Goal: Information Seeking & Learning: Find specific page/section

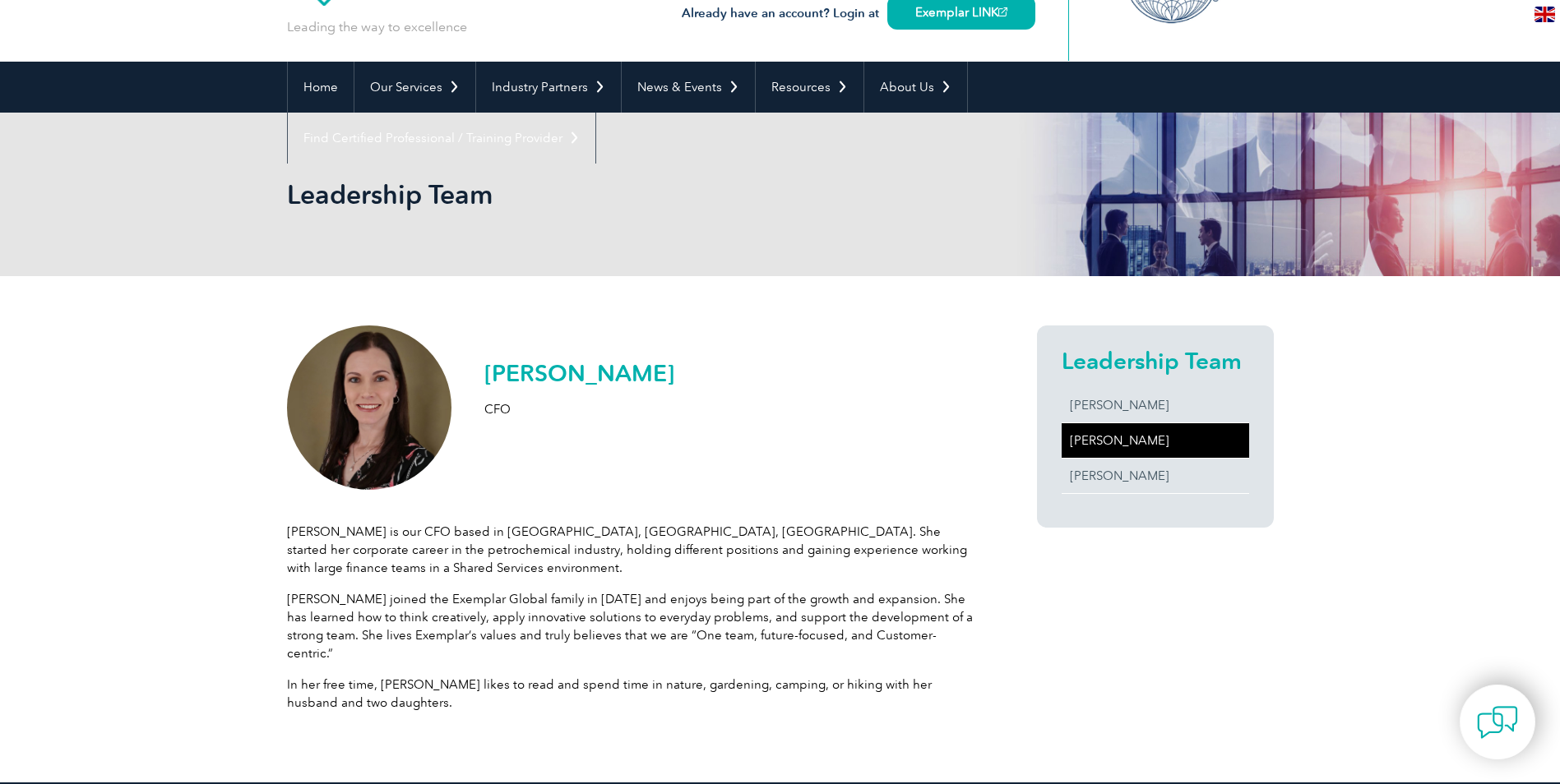
scroll to position [82, 0]
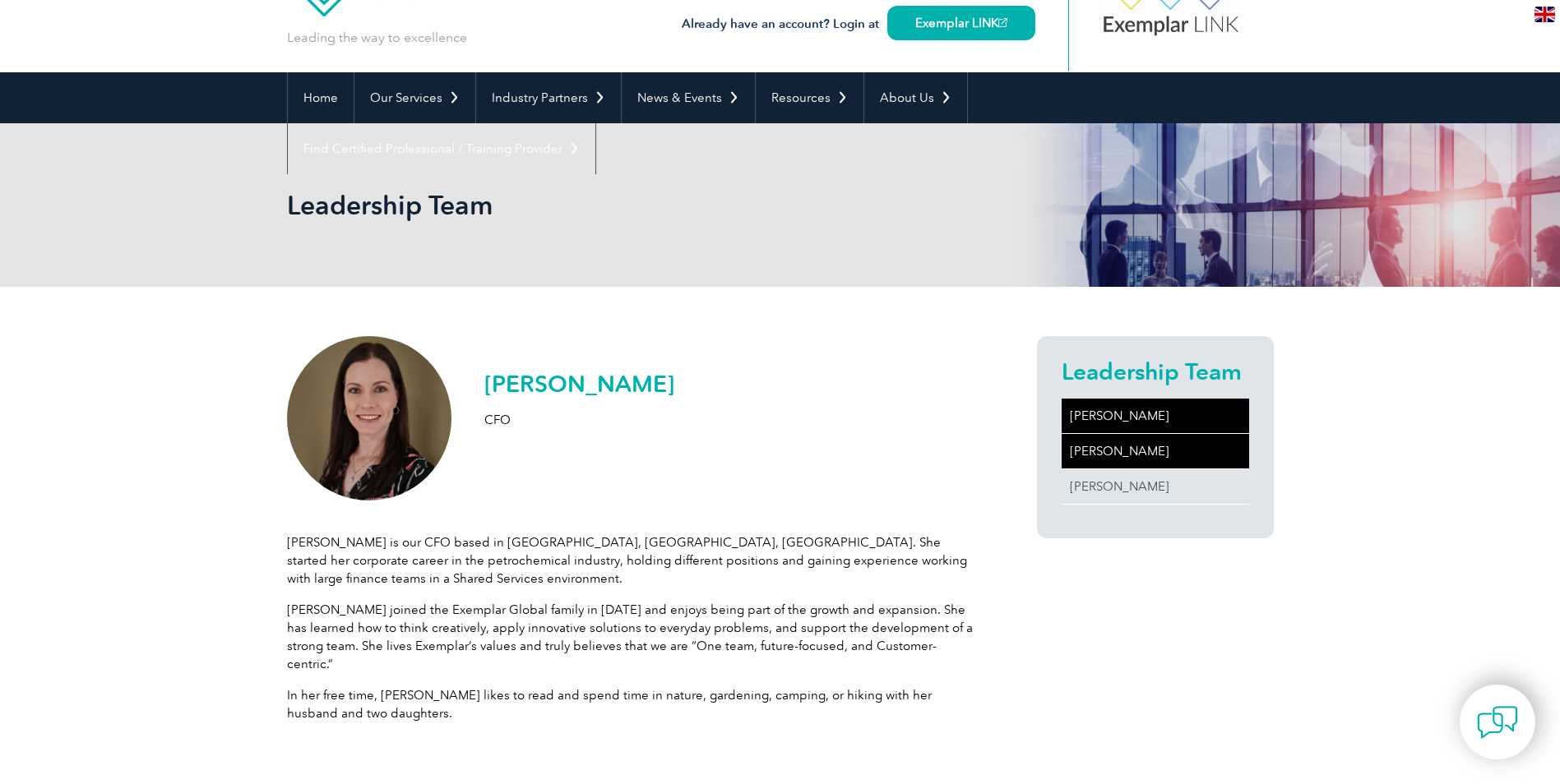
click at [1101, 407] on link "[PERSON_NAME]" at bounding box center [1155, 415] width 187 height 35
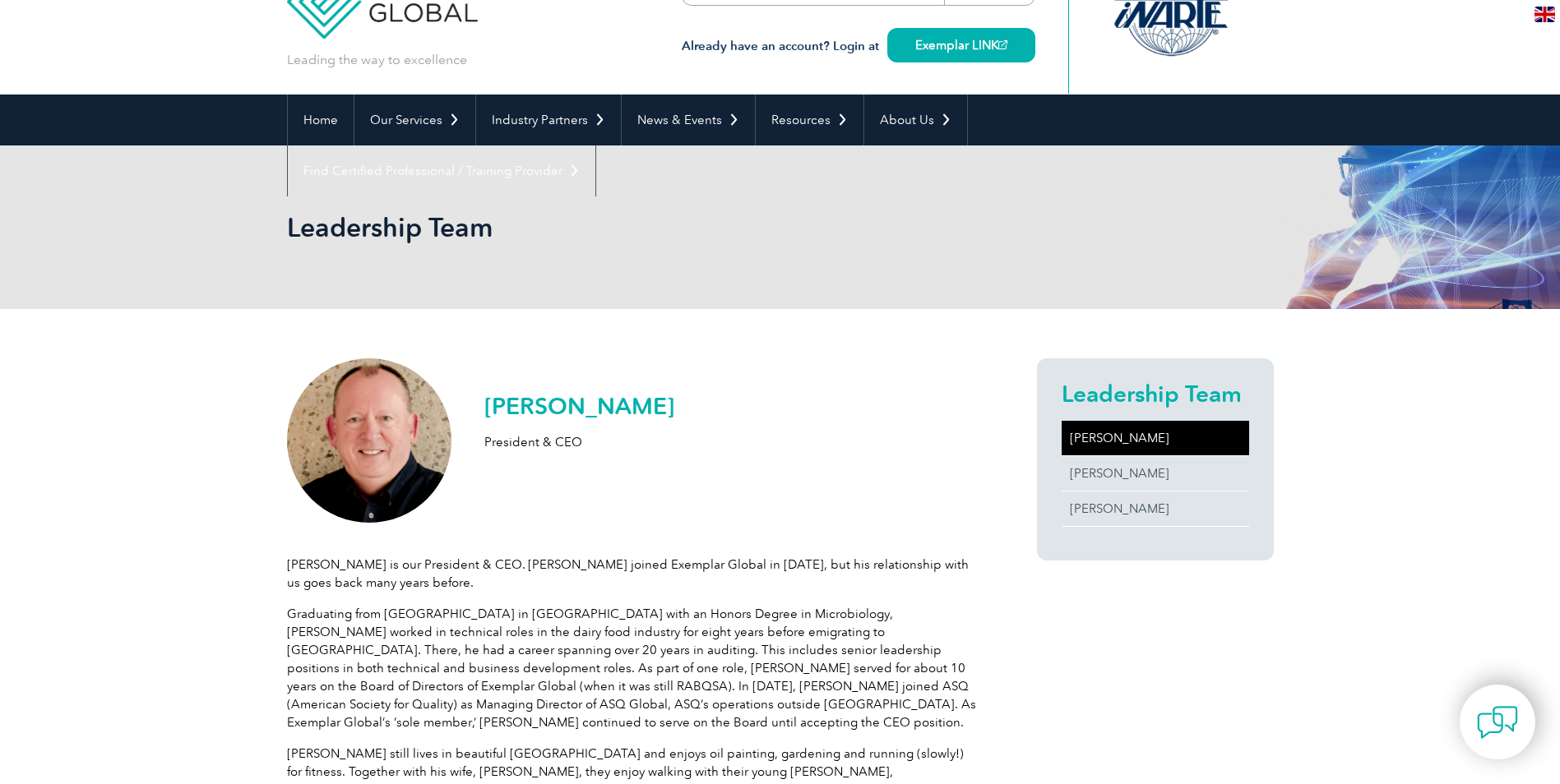
scroll to position [246, 0]
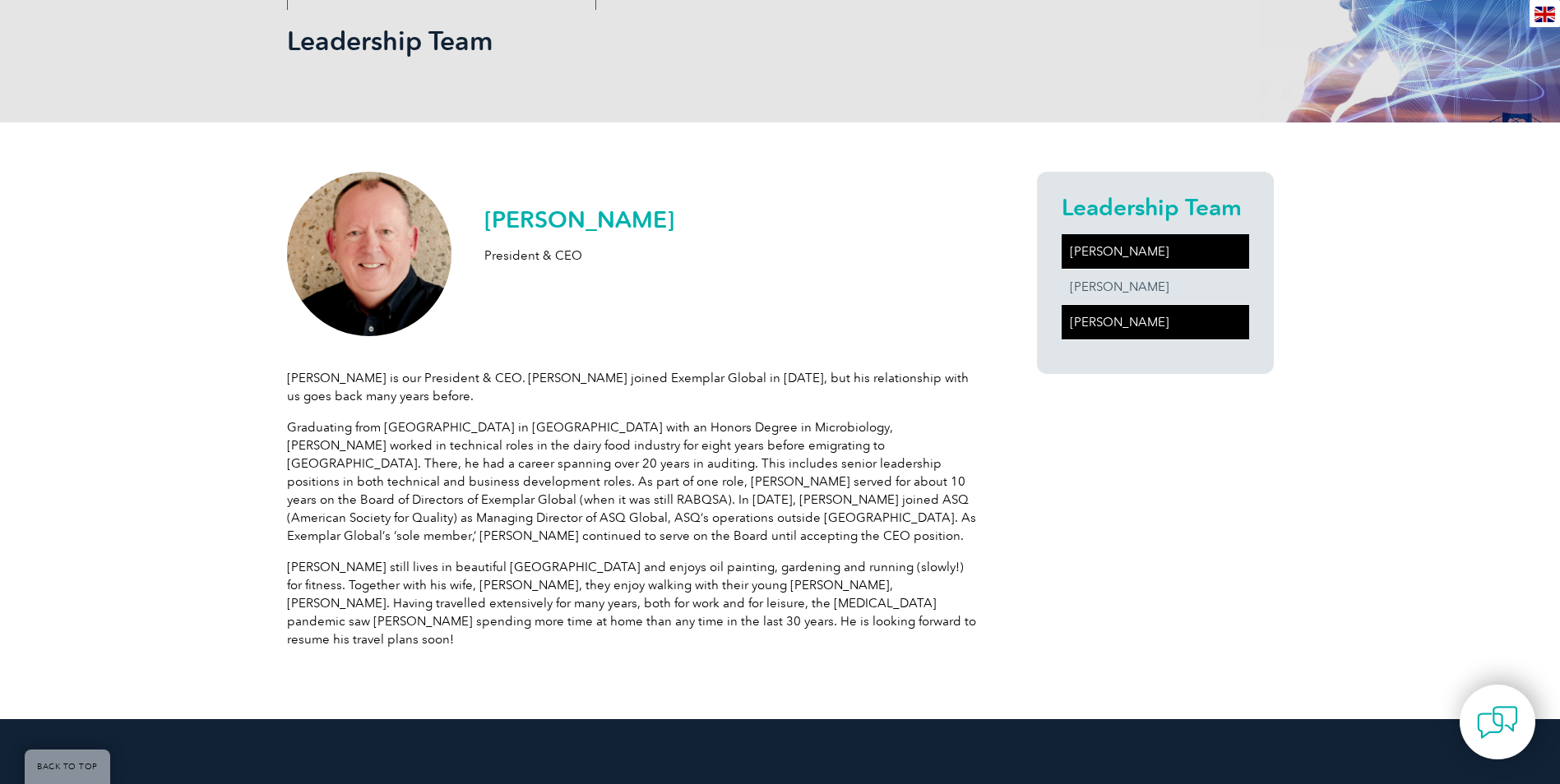
click at [1109, 313] on link "[PERSON_NAME]" at bounding box center [1155, 322] width 187 height 35
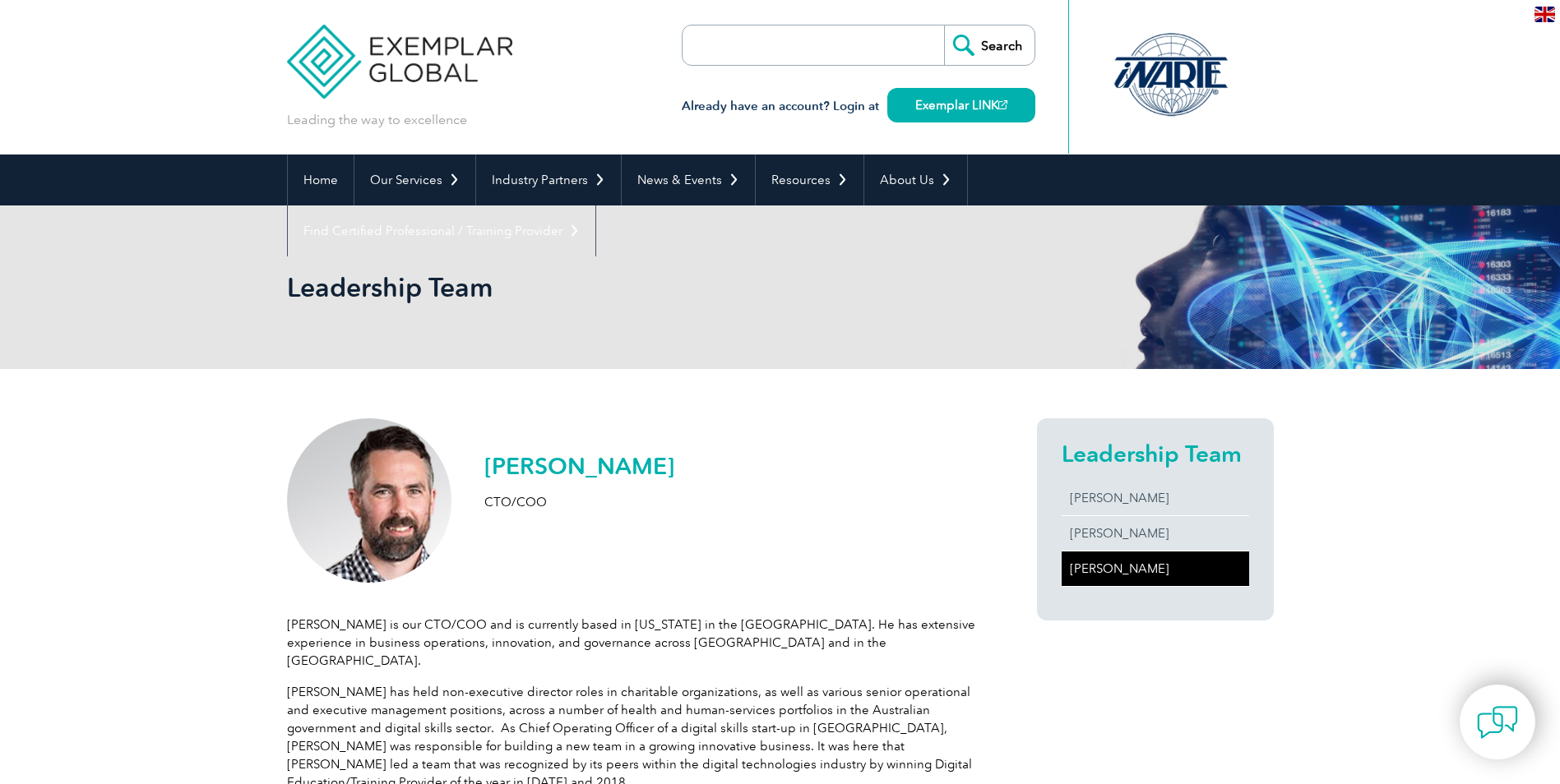
scroll to position [82, 0]
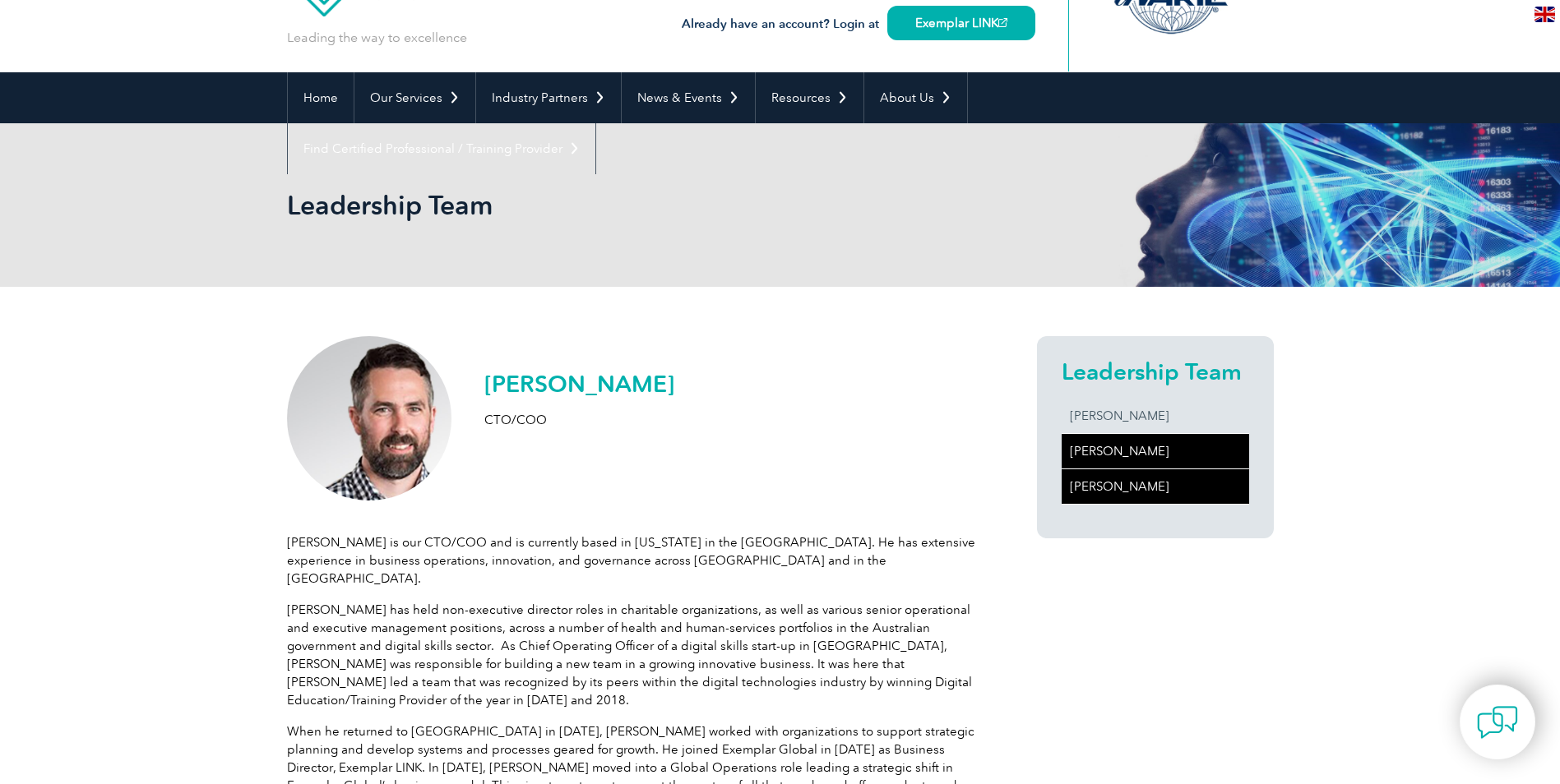
click at [1123, 445] on link "[PERSON_NAME]" at bounding box center [1155, 451] width 187 height 35
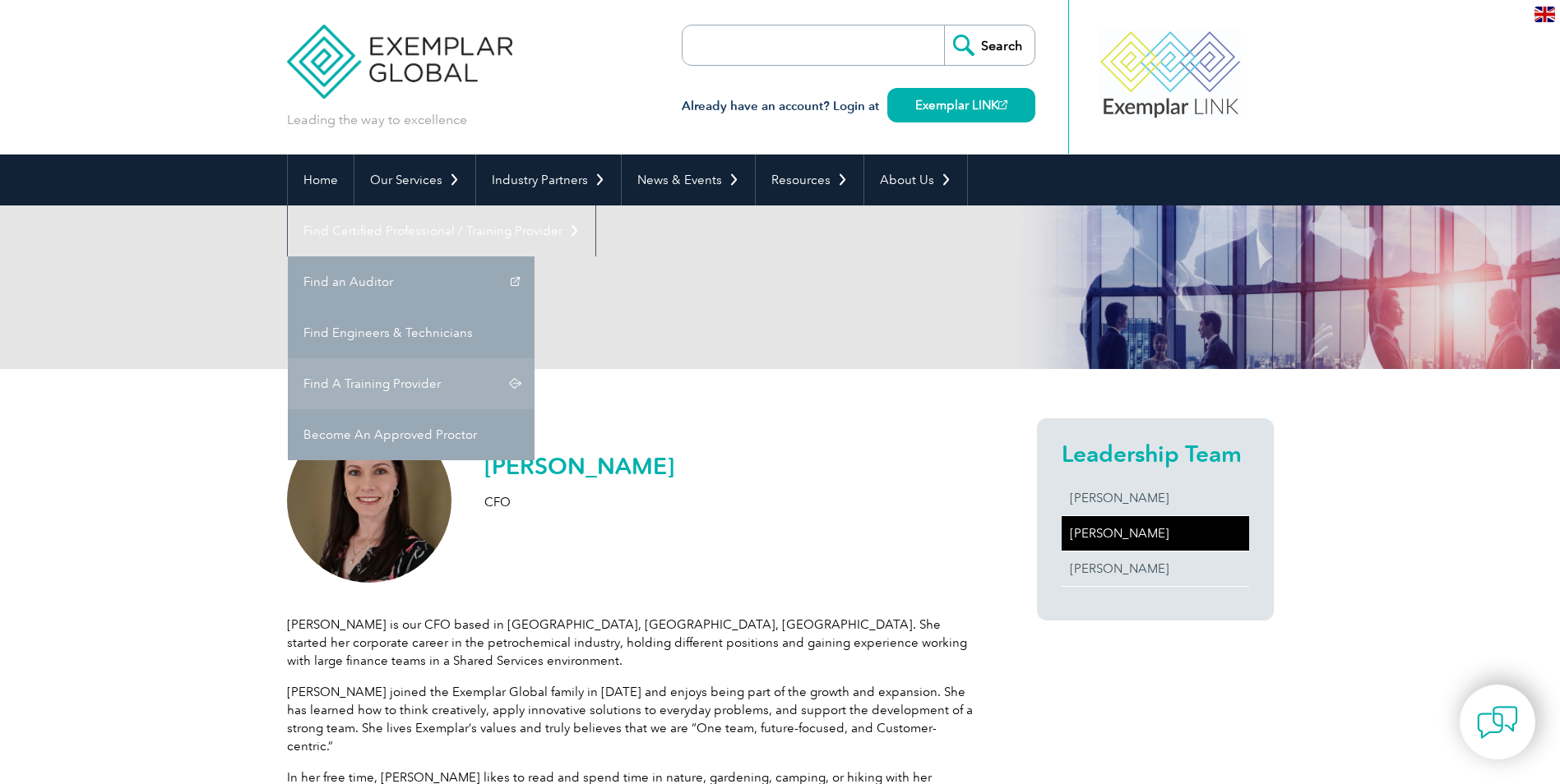
click at [534, 359] on link "Find A Training Provider" at bounding box center [411, 384] width 246 height 51
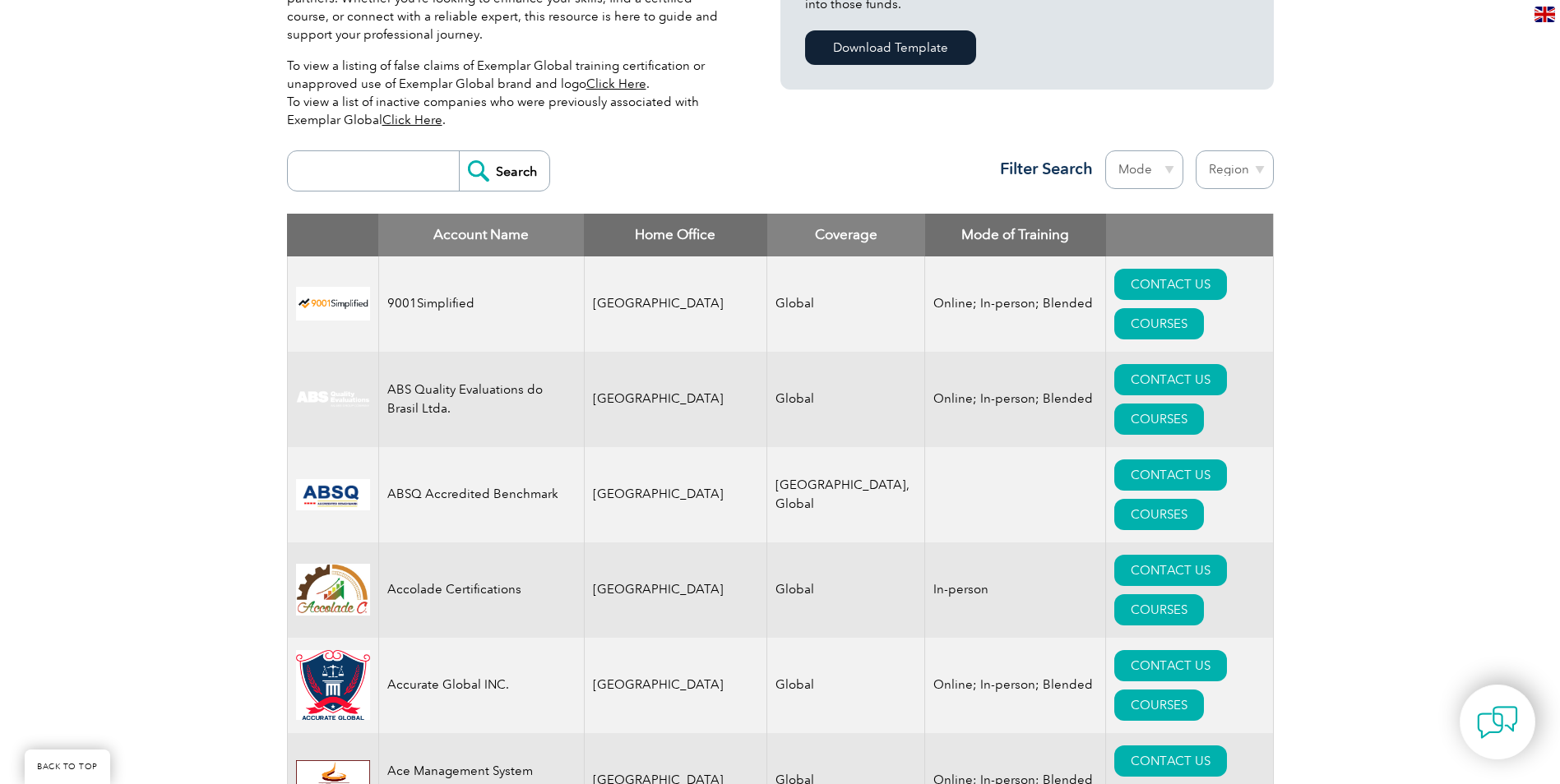
scroll to position [493, 0]
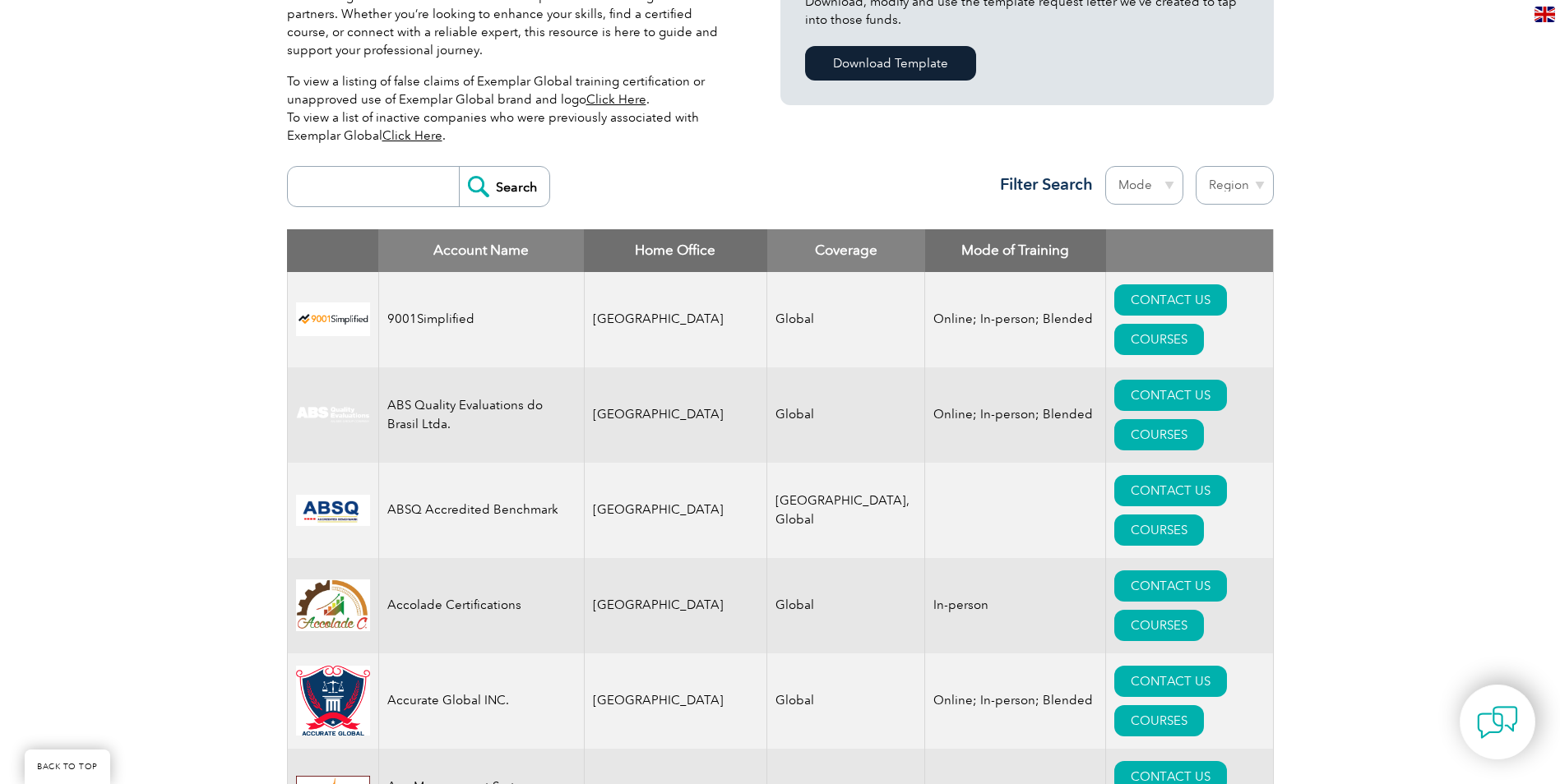
click at [1167, 185] on select "Mode Online In-person Blended" at bounding box center [1144, 185] width 78 height 39
select select "Online"
click at [1105, 166] on select "Mode Online In-person Blended" at bounding box center [1144, 185] width 78 height 39
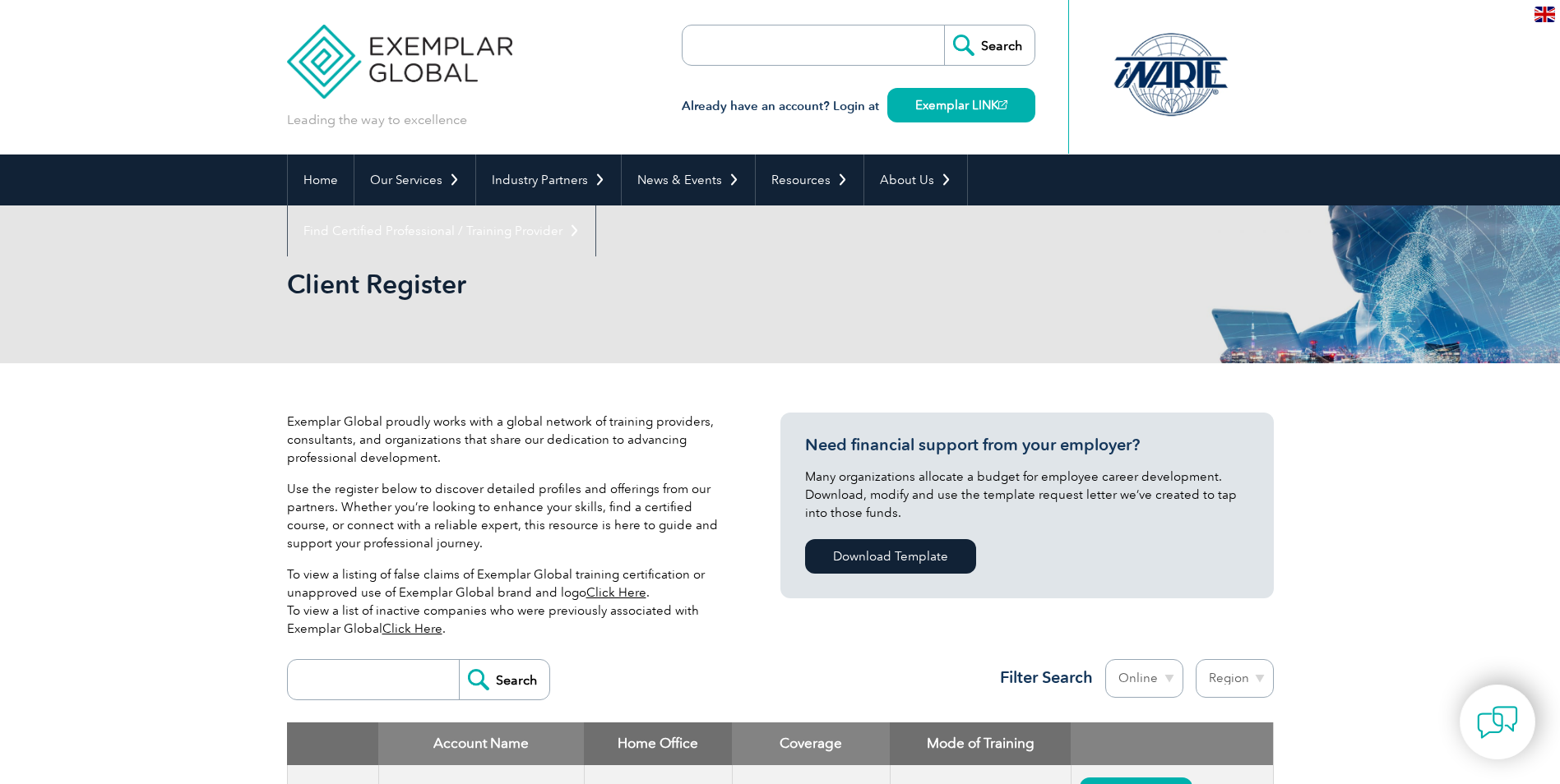
scroll to position [164, 0]
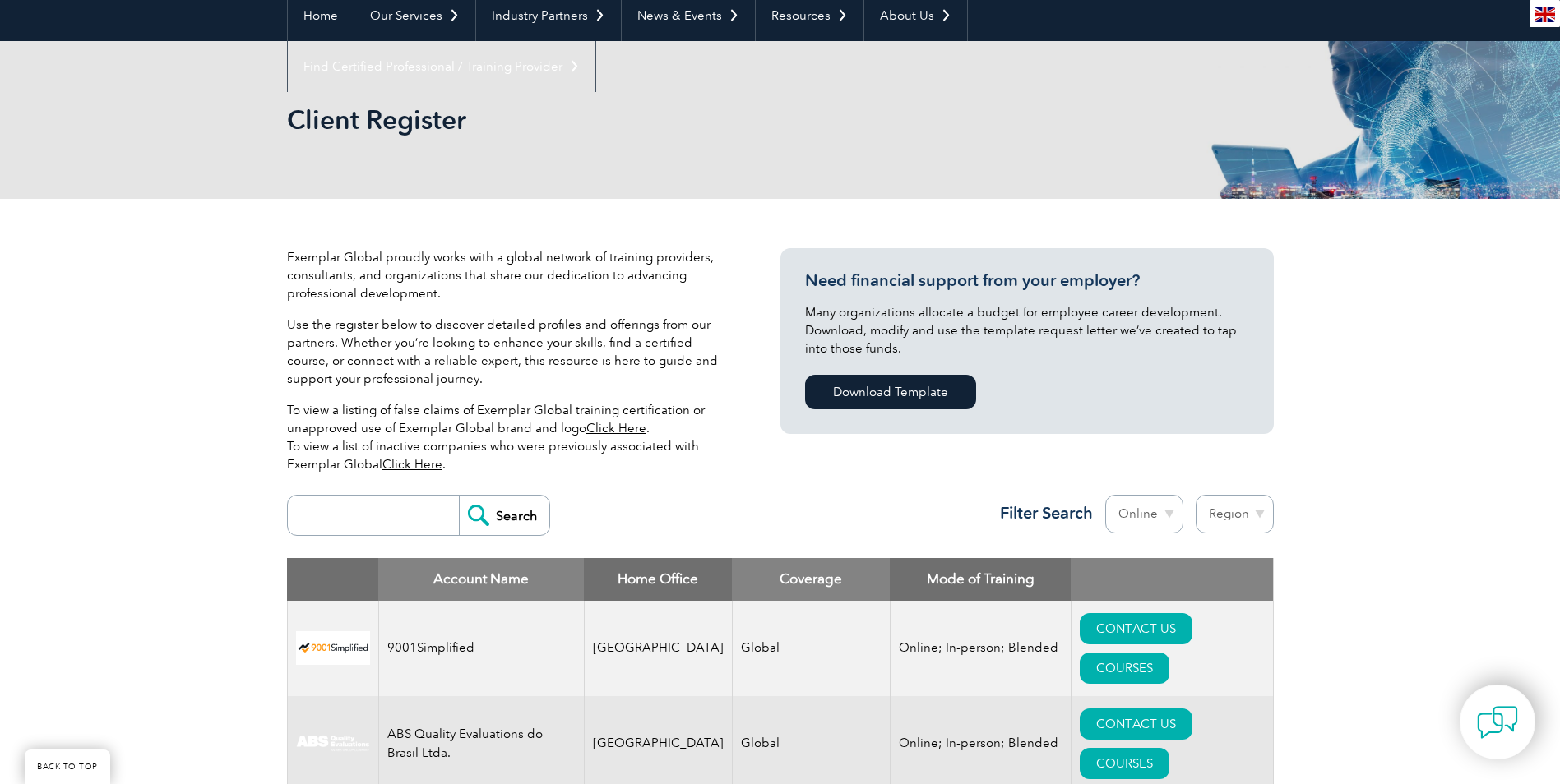
click at [1252, 514] on select "Region [GEOGRAPHIC_DATA] [GEOGRAPHIC_DATA] [GEOGRAPHIC_DATA] [GEOGRAPHIC_DATA] …" at bounding box center [1234, 514] width 78 height 39
select select "[GEOGRAPHIC_DATA]"
click at [1195, 495] on select "Region [GEOGRAPHIC_DATA] [GEOGRAPHIC_DATA] [GEOGRAPHIC_DATA] [GEOGRAPHIC_DATA] …" at bounding box center [1234, 514] width 78 height 39
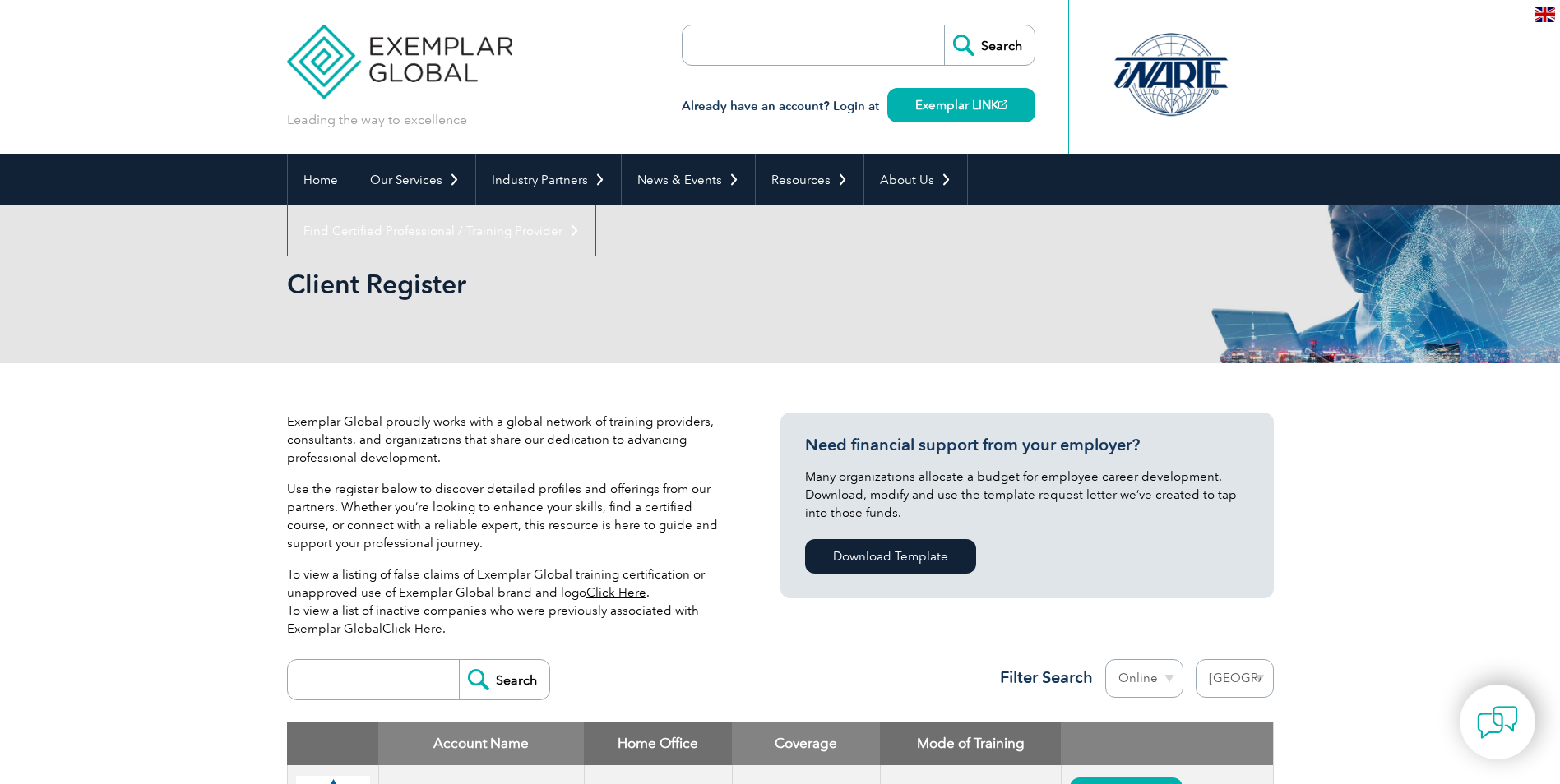
select select "[GEOGRAPHIC_DATA]"
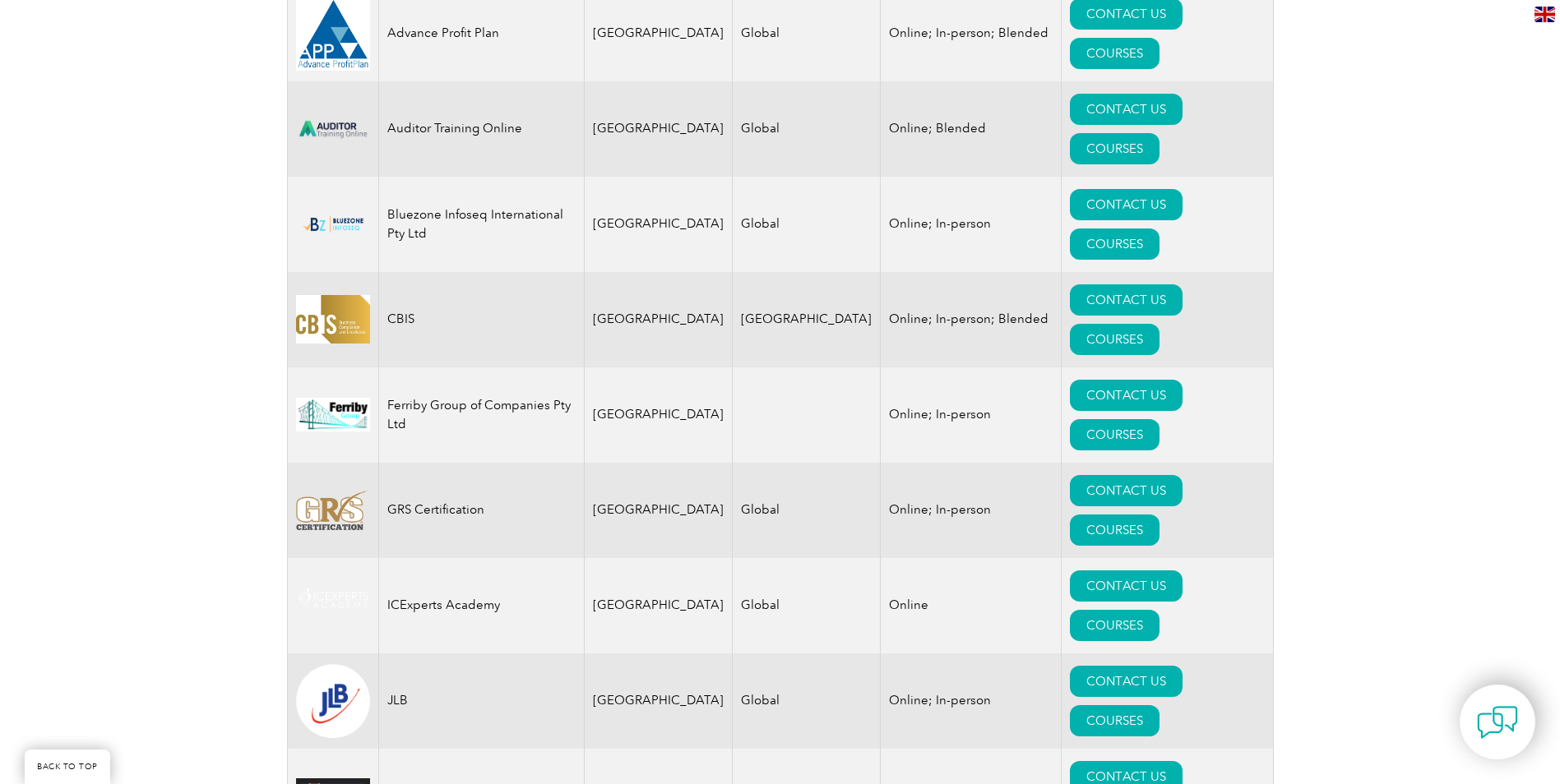
scroll to position [822, 0]
